Goal: Task Accomplishment & Management: Use online tool/utility

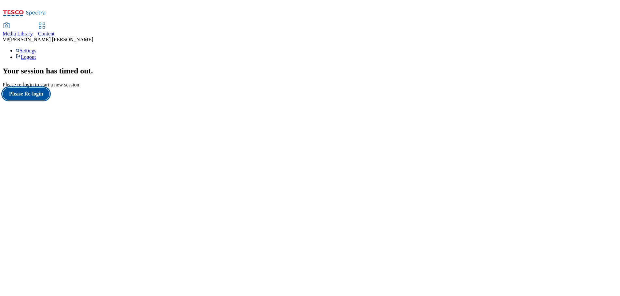
click at [45, 100] on button "Please Re-login" at bounding box center [26, 94] width 47 height 12
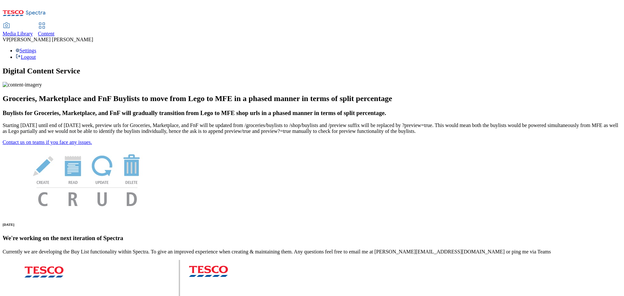
click at [33, 31] on span "Media Library" at bounding box center [18, 34] width 30 height 6
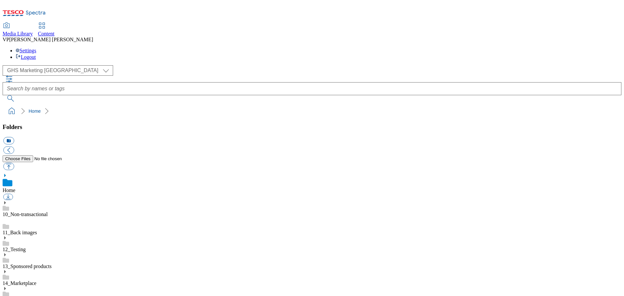
scroll to position [1, 0]
click at [55, 31] on span "Content" at bounding box center [46, 34] width 17 height 6
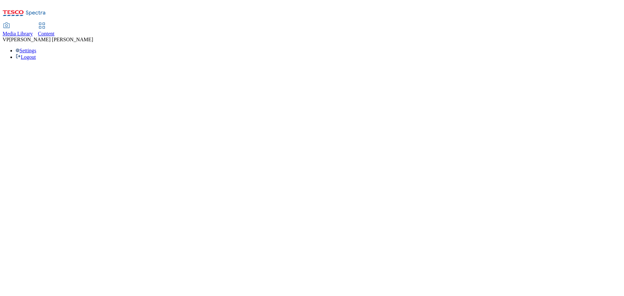
select select "ghs-[GEOGRAPHIC_DATA]"
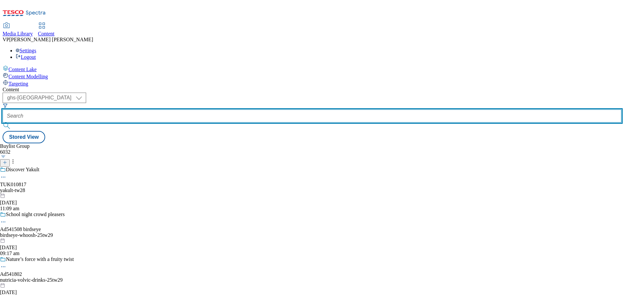
click at [146, 110] on input "text" at bounding box center [312, 116] width 619 height 13
paste input "541886"
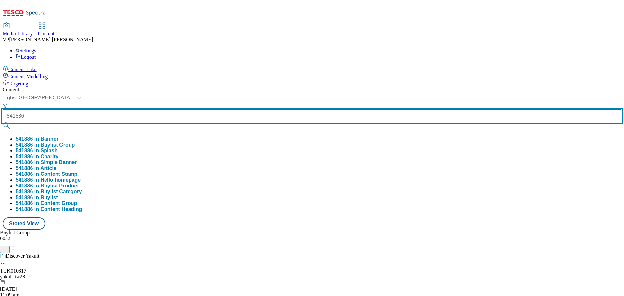
type input "541886"
click at [3, 123] on button "submit" at bounding box center [7, 126] width 9 height 7
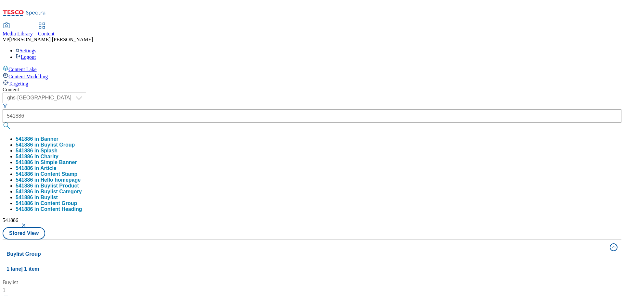
click at [12, 123] on button "submit" at bounding box center [7, 126] width 9 height 7
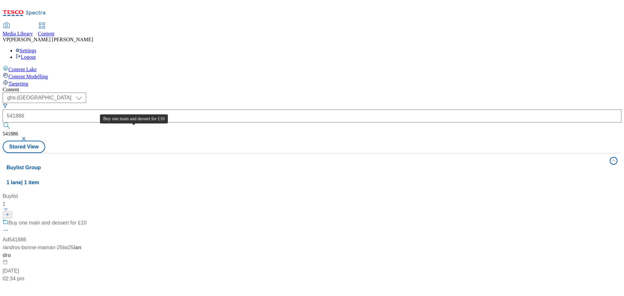
click at [87, 219] on div "Buy one main and dessert for £10" at bounding box center [47, 223] width 78 height 8
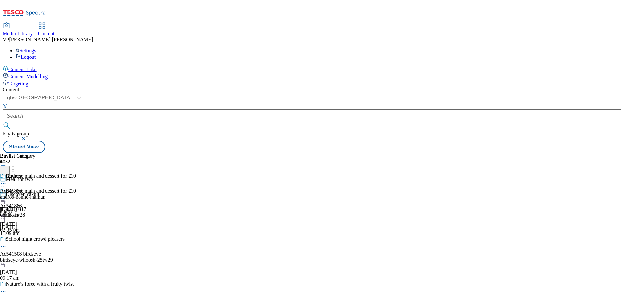
click at [7, 181] on icon at bounding box center [3, 184] width 7 height 7
click at [46, 173] on div "Andros Ad541886 andros-bonne-maman [DATE] 08:05 am" at bounding box center [23, 195] width 46 height 45
click at [46, 153] on div "Buylist Category" at bounding box center [23, 156] width 46 height 6
click at [46, 173] on div "Andros Ad541886 andros-bonne-maman [DATE] 08:05 am" at bounding box center [23, 195] width 46 height 45
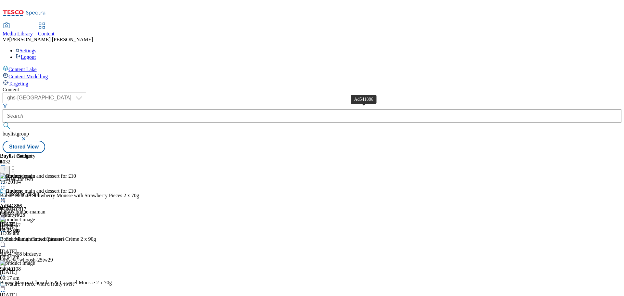
click at [22, 203] on div "Ad541886" at bounding box center [11, 206] width 22 height 6
click at [7, 195] on icon at bounding box center [3, 198] width 7 height 7
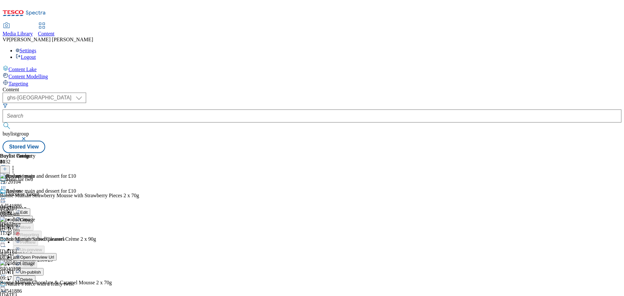
click at [41, 270] on span "Un-publish" at bounding box center [30, 272] width 21 height 5
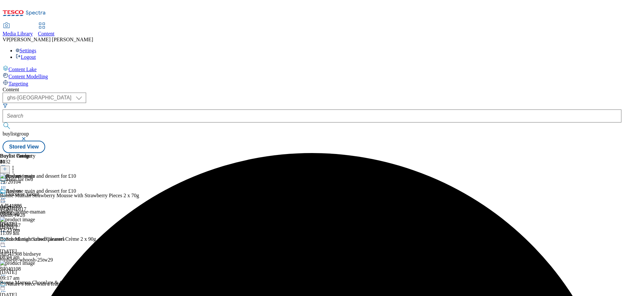
click at [7, 195] on icon at bounding box center [3, 198] width 7 height 7
click at [42, 248] on span "Un-preview" at bounding box center [31, 250] width 22 height 5
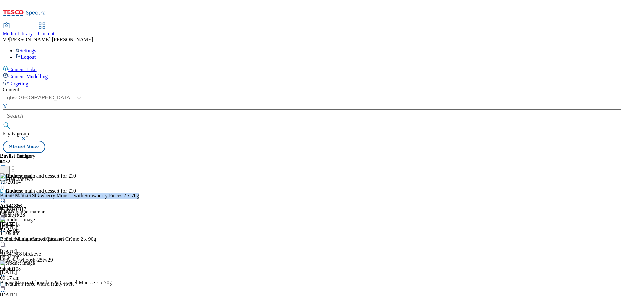
drag, startPoint x: 561, startPoint y: 100, endPoint x: 558, endPoint y: 125, distance: 25.6
click at [7, 229] on icon at bounding box center [3, 232] width 7 height 7
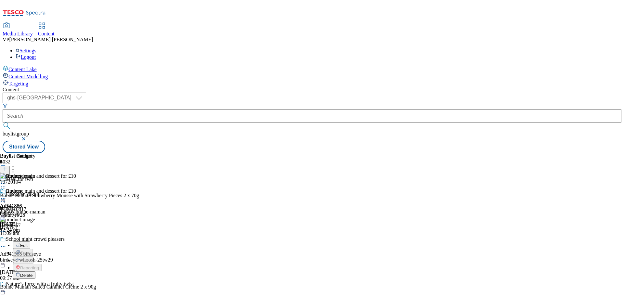
click at [33, 273] on span "Delete" at bounding box center [26, 275] width 13 height 5
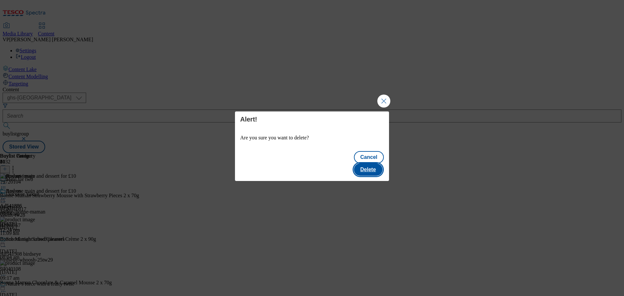
click at [376, 164] on button "Delete" at bounding box center [368, 170] width 29 height 12
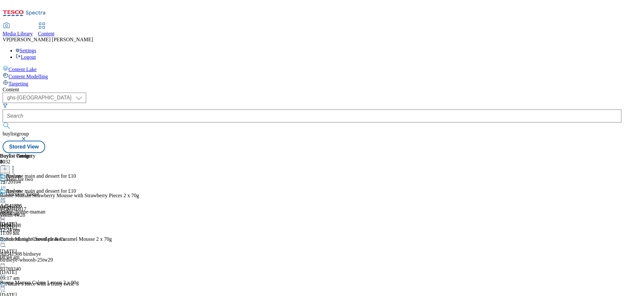
drag, startPoint x: 561, startPoint y: 111, endPoint x: 560, endPoint y: 131, distance: 20.5
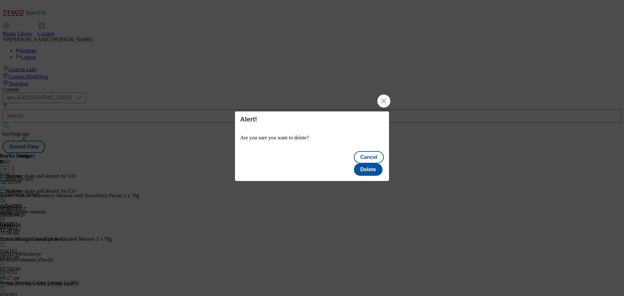
scroll to position [0, 0]
click at [369, 165] on button "Delete" at bounding box center [368, 170] width 29 height 12
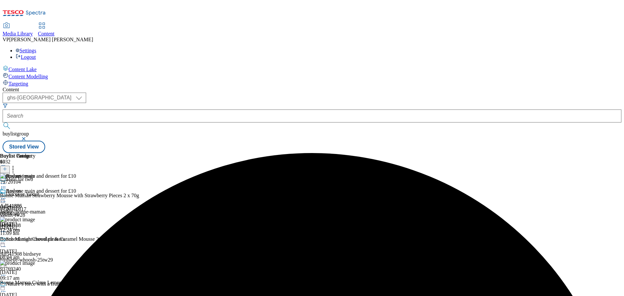
scroll to position [54, 0]
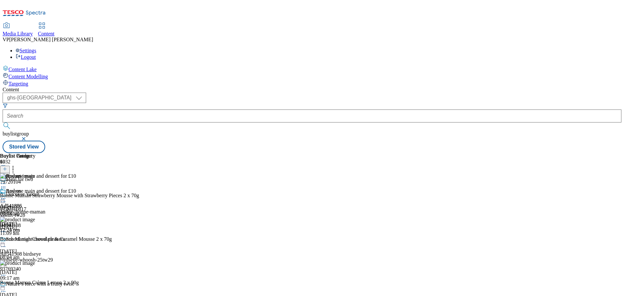
click at [4, 198] on circle at bounding box center [3, 198] width 1 height 1
click at [35, 240] on span "Preview" at bounding box center [27, 242] width 15 height 5
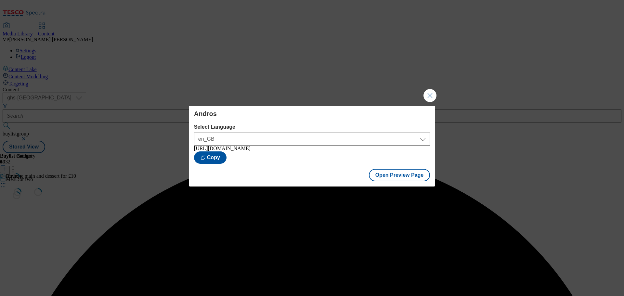
scroll to position [0, 0]
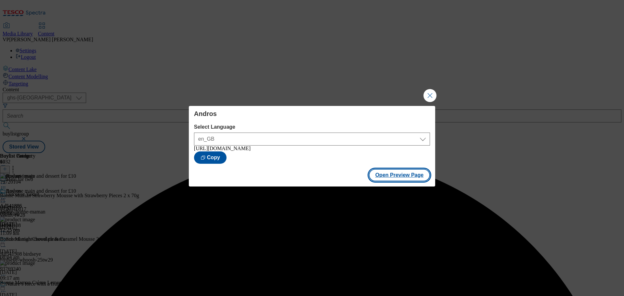
click at [405, 180] on button "Open Preview Page" at bounding box center [399, 175] width 61 height 12
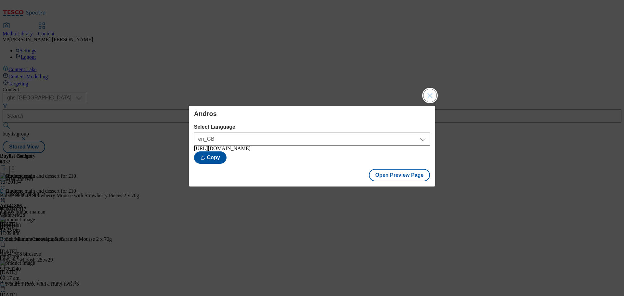
click at [429, 91] on button "Close Modal" at bounding box center [430, 95] width 13 height 13
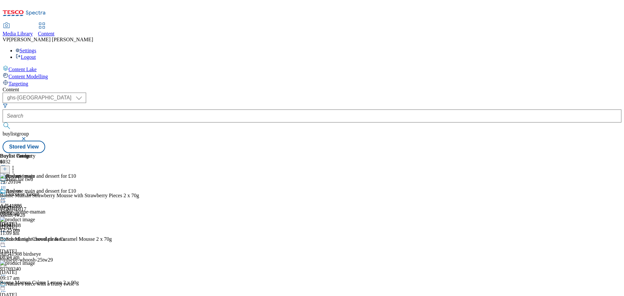
click at [7, 195] on icon at bounding box center [3, 198] width 7 height 7
click at [34, 262] on span "Publish" at bounding box center [27, 264] width 14 height 5
